Goal: Check status: Check status

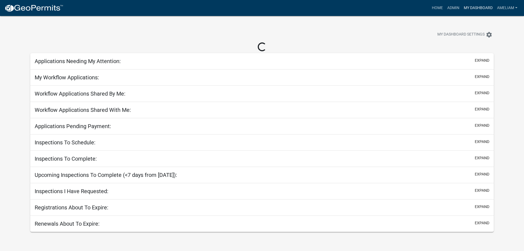
select select "3: 100"
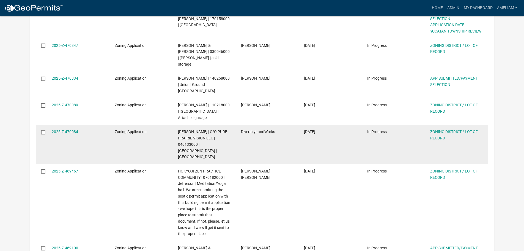
scroll to position [220, 0]
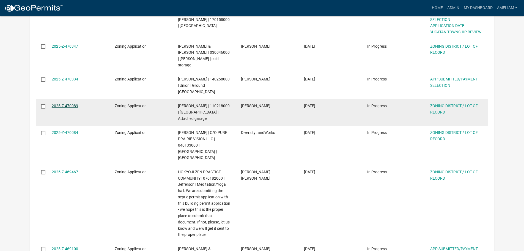
click at [76, 103] on link "2025-Z-470089" at bounding box center [65, 105] width 26 height 4
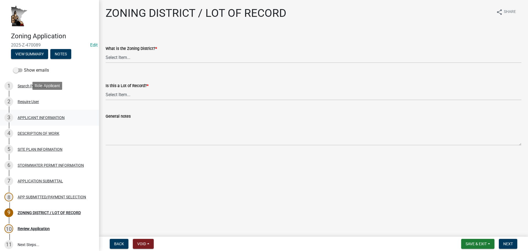
scroll to position [53, 0]
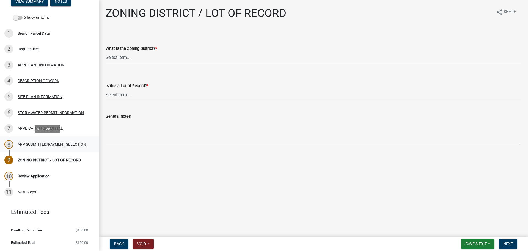
click at [51, 144] on div "APP SUBMITTED/PAYMENT SELECTION" at bounding box center [52, 144] width 68 height 4
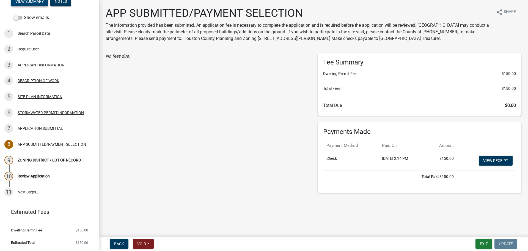
click at [34, 4] on button "View Summary" at bounding box center [29, 1] width 37 height 10
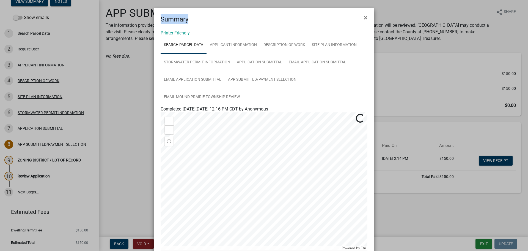
drag, startPoint x: 207, startPoint y: 14, endPoint x: 99, endPoint y: 21, distance: 108.6
click at [95, 21] on ngb-modal-window "Summary × Printer Friendly Search Parcel Data APPLICANT INFORMATION DESCRIPTION…" at bounding box center [264, 125] width 528 height 251
drag, startPoint x: 360, startPoint y: 16, endPoint x: 332, endPoint y: 12, distance: 28.8
click at [360, 16] on button "×" at bounding box center [365, 17] width 12 height 15
